Goal: Find specific page/section: Locate a particular part of the current website

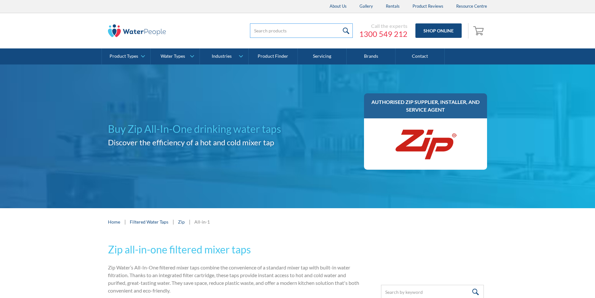
click at [253, 31] on input "search" at bounding box center [301, 30] width 103 height 14
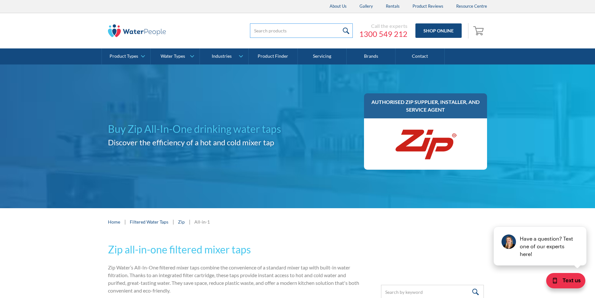
paste input "Product code: H5DD21Z01AU"
type input "Product code: H5DD21Z01AU"
click at [346, 31] on input "submit" at bounding box center [346, 30] width 14 height 14
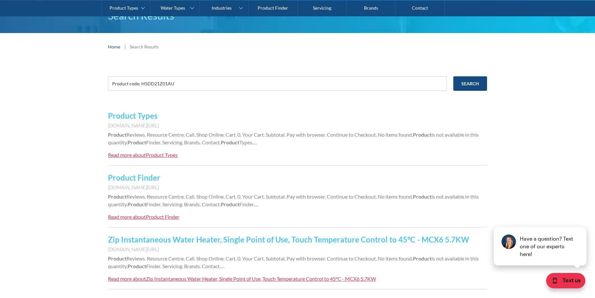
scroll to position [65, 0]
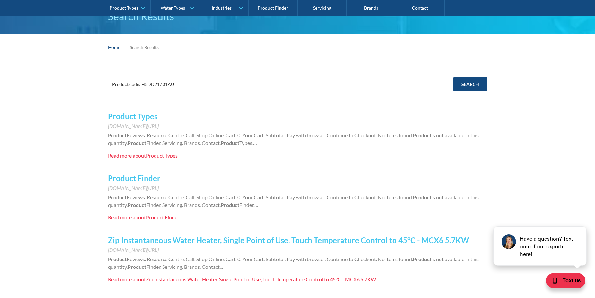
click at [167, 155] on div "Product Types" at bounding box center [162, 155] width 32 height 6
click at [237, 279] on div "Zip Instantaneous Water Heater, Single Point of Use, Touch Temperature Control …" at bounding box center [261, 279] width 230 height 6
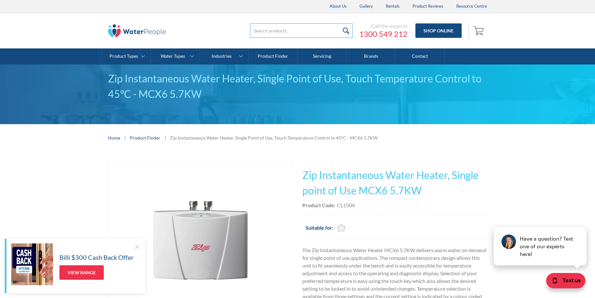
click at [259, 30] on input "search" at bounding box center [301, 30] width 103 height 14
paste input "Product code: H5DD21Z01AU"
type input "Product code: H5DD21Z01AU"
click at [344, 30] on input "submit" at bounding box center [346, 30] width 14 height 14
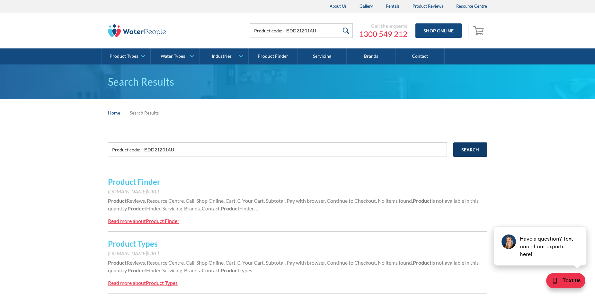
click at [473, 147] on input "Search" at bounding box center [470, 150] width 34 height 14
